Goal: Transaction & Acquisition: Book appointment/travel/reservation

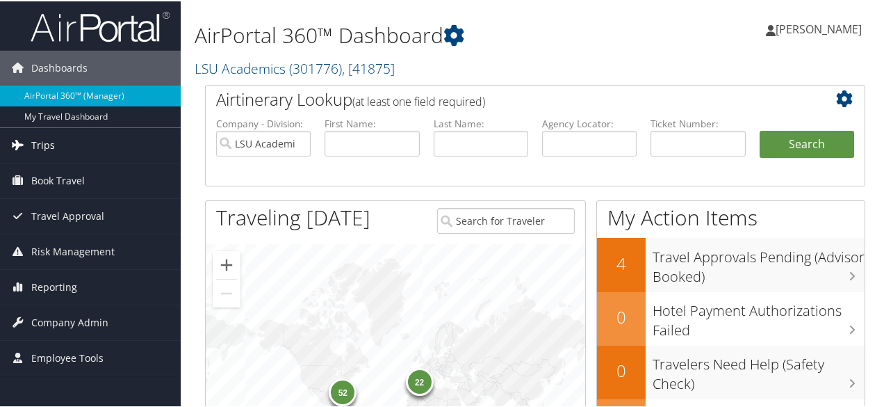
click at [76, 150] on link "Trips" at bounding box center [90, 143] width 181 height 35
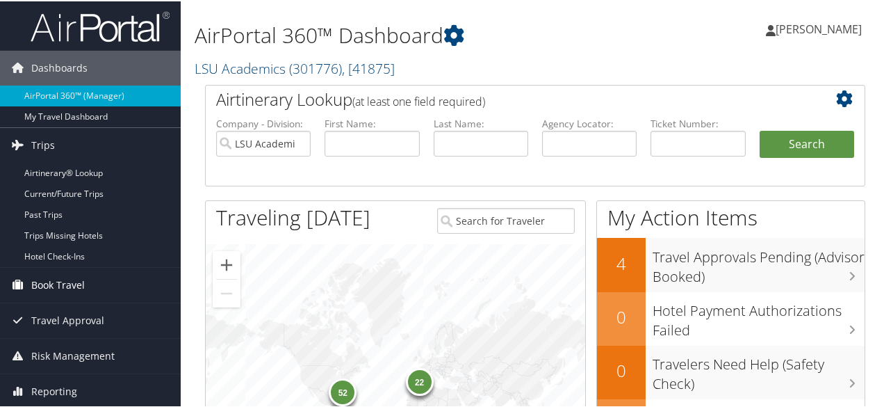
click at [64, 279] on span "Book Travel" at bounding box center [58, 283] width 54 height 35
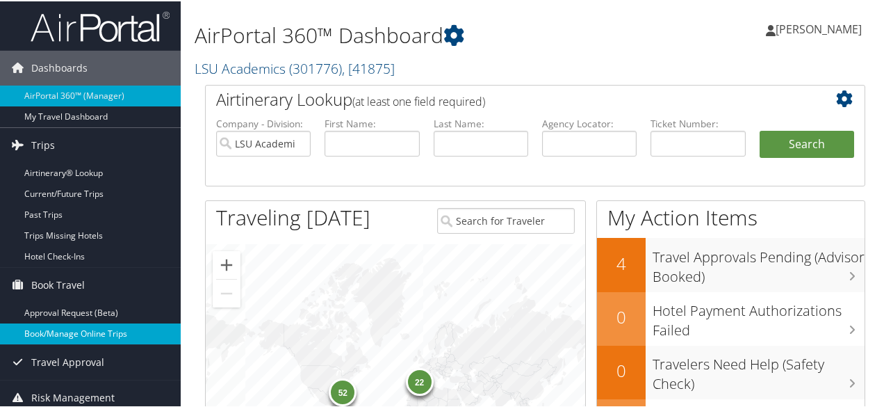
click at [81, 334] on link "Book/Manage Online Trips" at bounding box center [90, 332] width 181 height 21
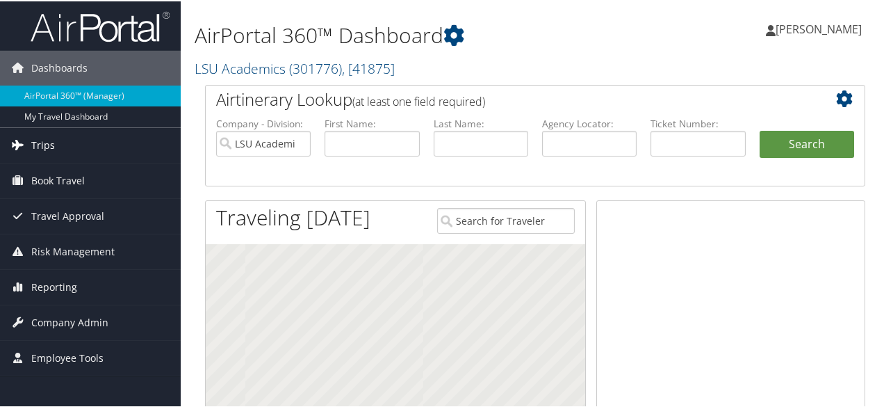
click at [92, 145] on link "Trips" at bounding box center [90, 143] width 181 height 35
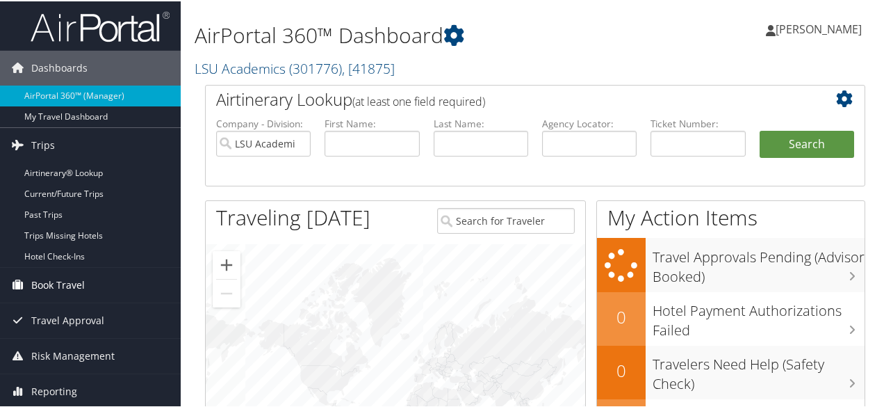
click at [65, 280] on span "Book Travel" at bounding box center [58, 283] width 54 height 35
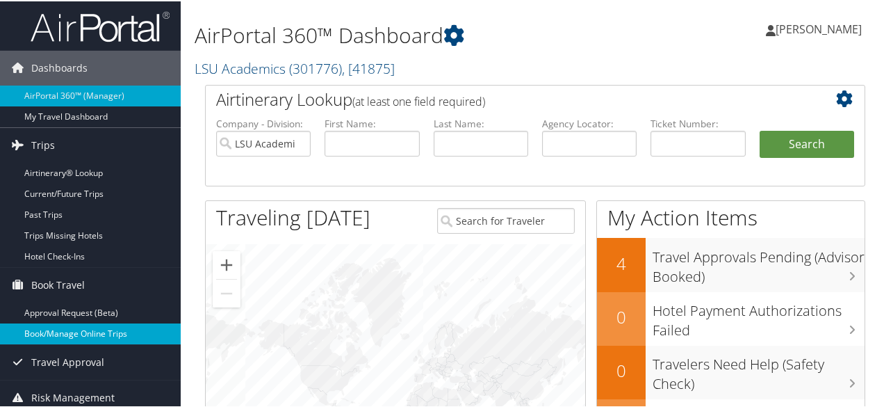
click at [72, 328] on link "Book/Manage Online Trips" at bounding box center [90, 332] width 181 height 21
